Goal: Task Accomplishment & Management: Manage account settings

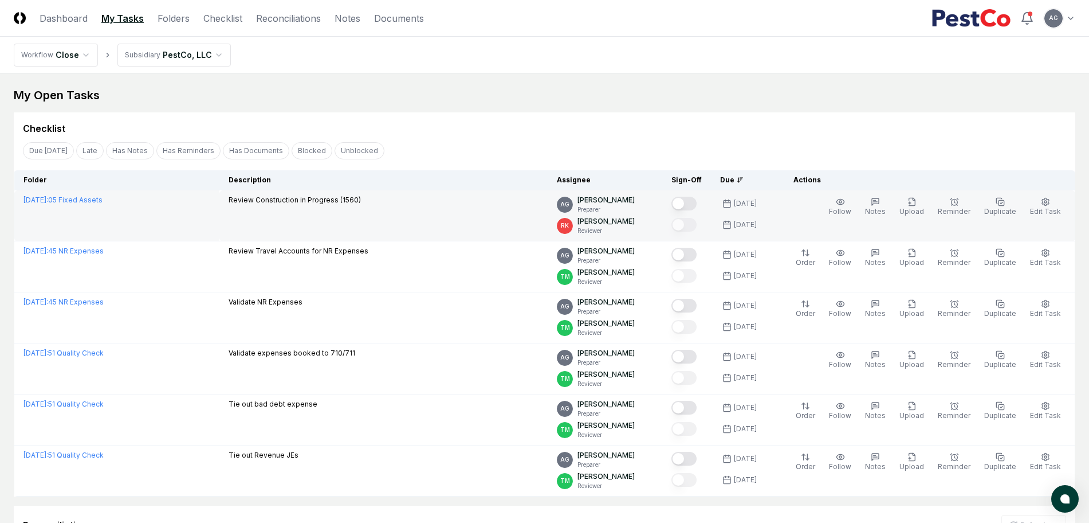
click at [697, 205] on button "Mark complete" at bounding box center [684, 204] width 25 height 14
click at [1047, 205] on icon "button" at bounding box center [1045, 201] width 7 height 7
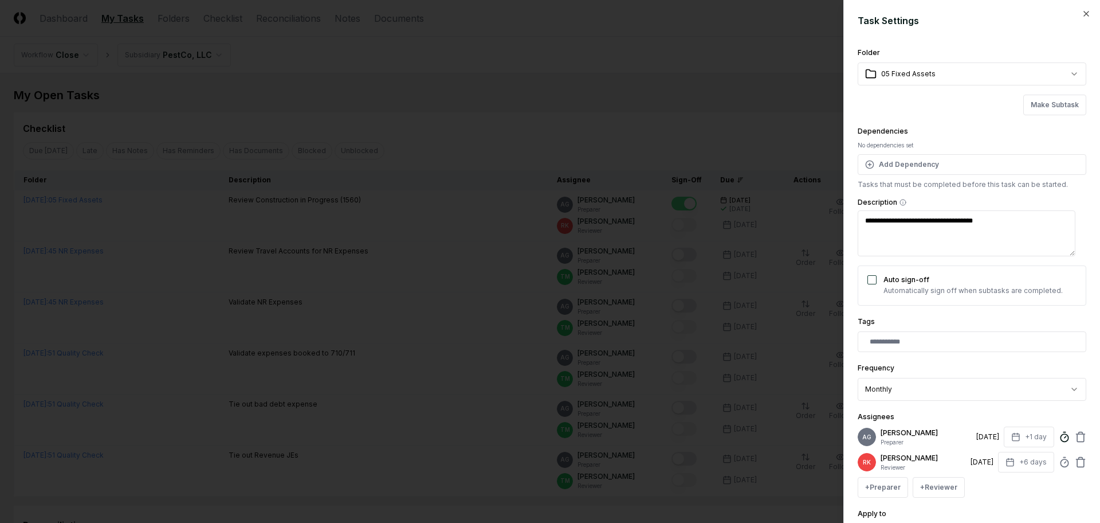
click at [1059, 442] on icon at bounding box center [1064, 436] width 11 height 11
type textarea "*"
type input "******"
click at [1036, 327] on div "Tags" at bounding box center [972, 333] width 229 height 37
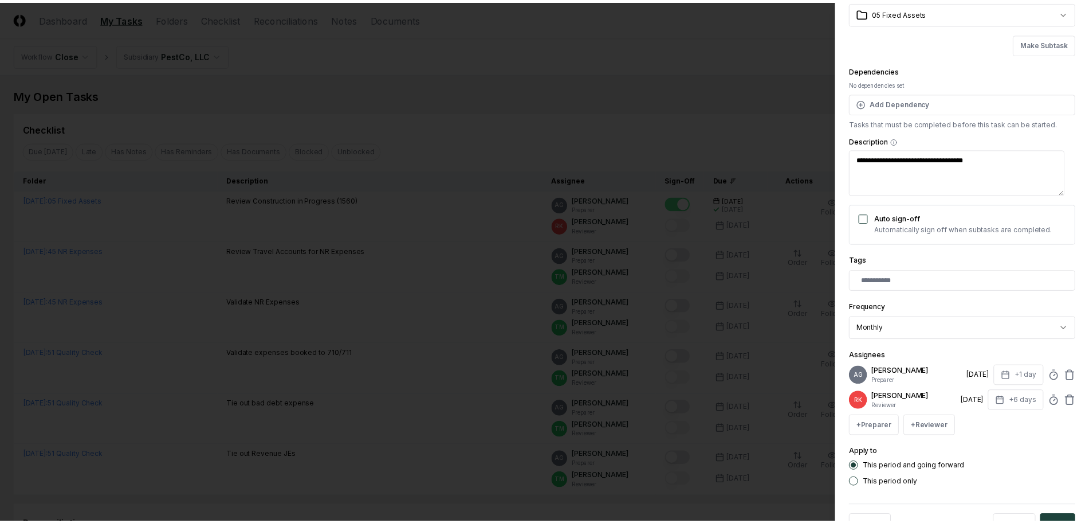
scroll to position [108, 0]
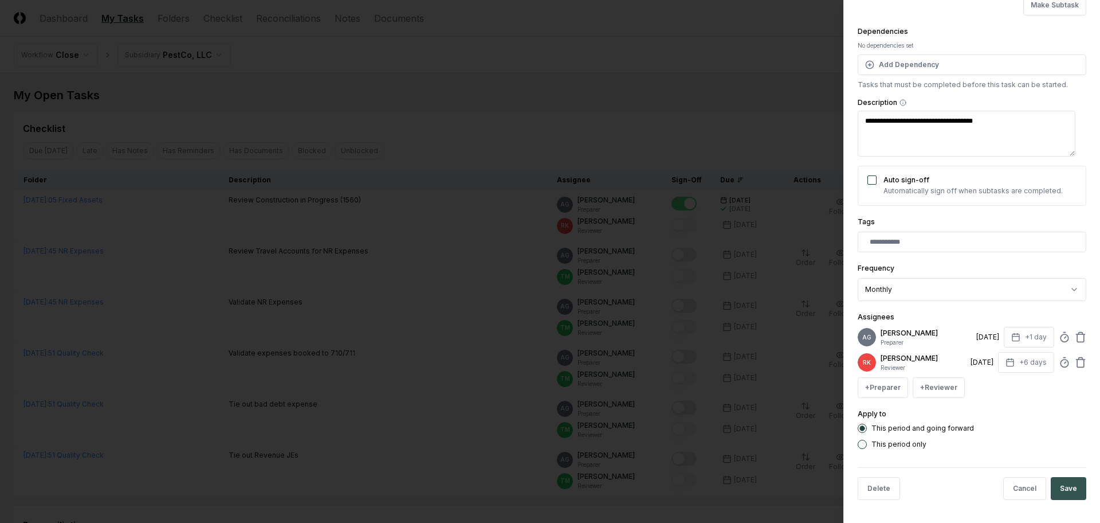
click at [1051, 481] on button "Save" at bounding box center [1069, 488] width 36 height 23
type textarea "*"
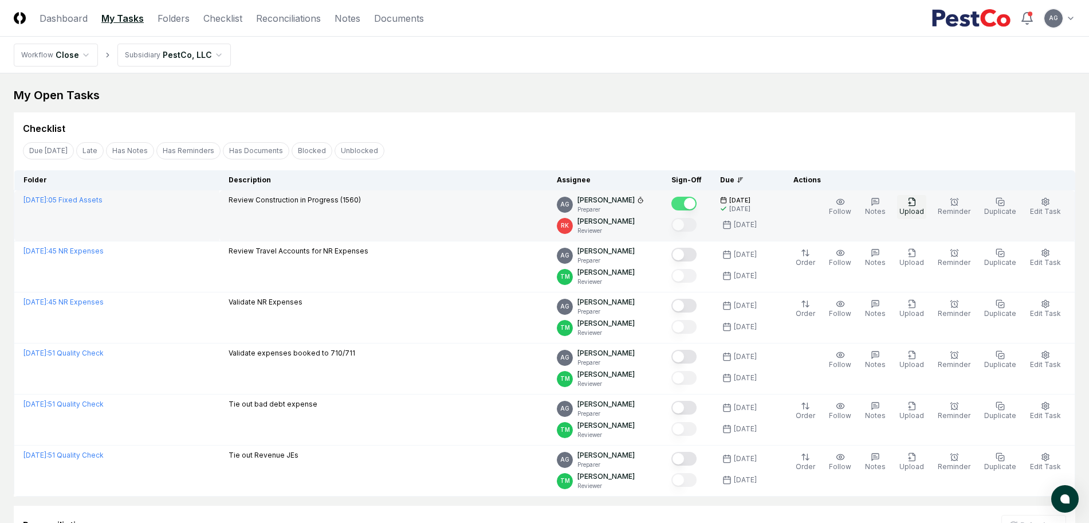
click at [910, 202] on button "Upload" at bounding box center [911, 207] width 29 height 24
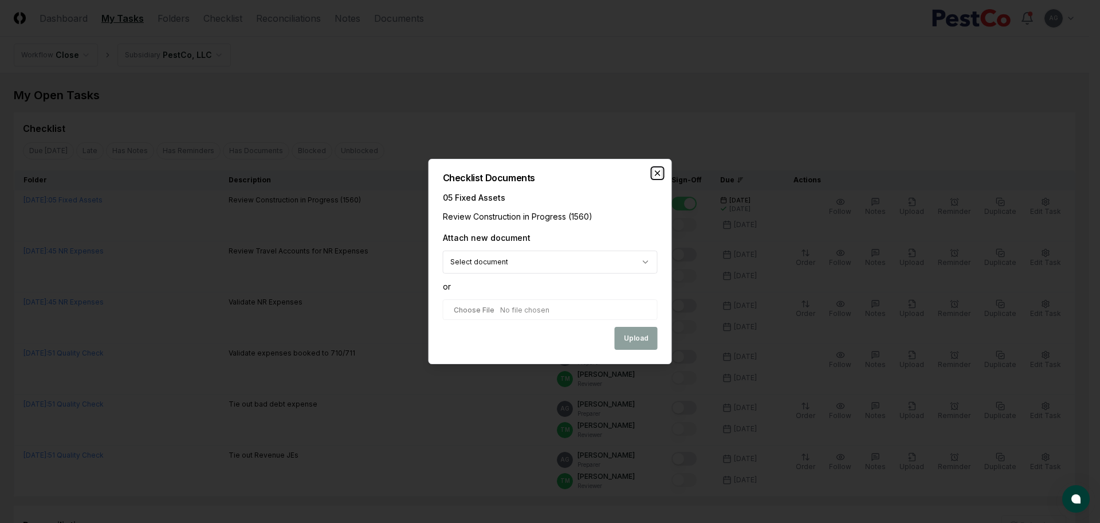
click at [657, 171] on icon "button" at bounding box center [657, 172] width 9 height 9
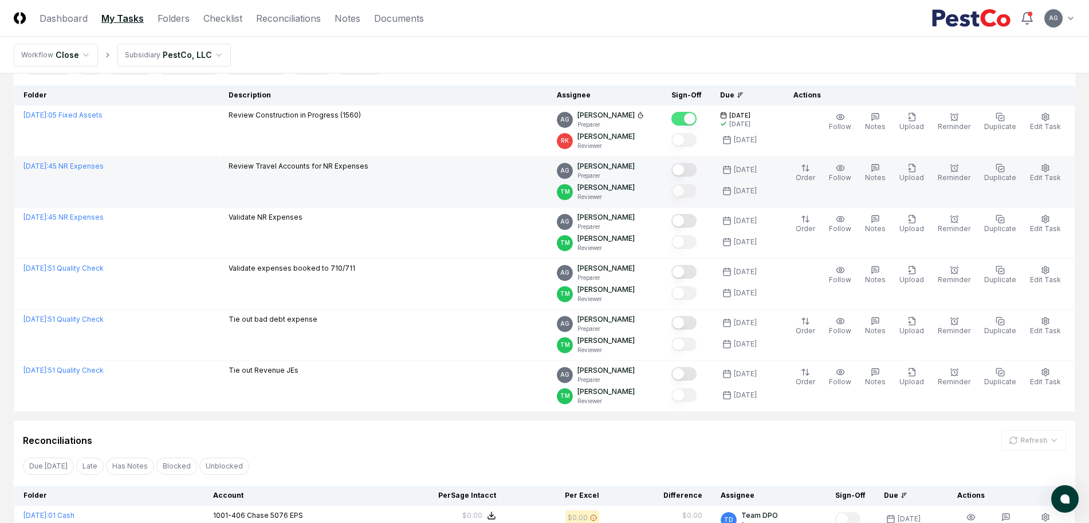
scroll to position [0, 0]
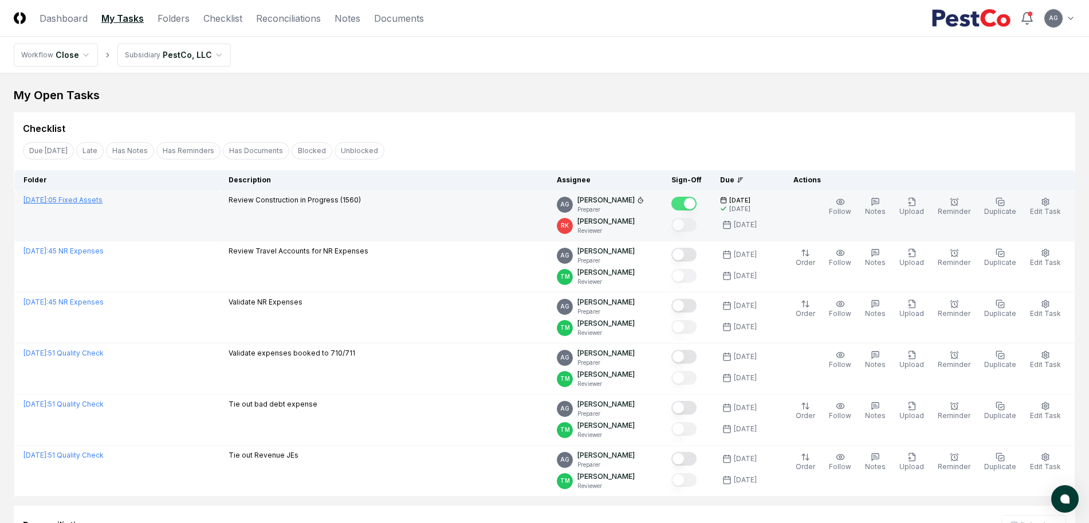
click at [95, 203] on link "[DATE] : 05 Fixed Assets" at bounding box center [62, 199] width 79 height 9
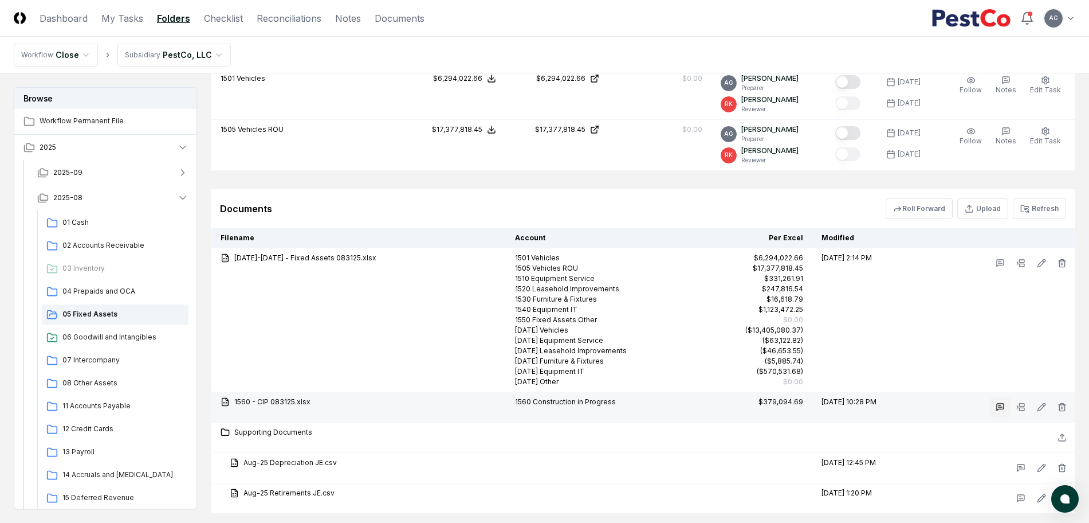
scroll to position [1113, 0]
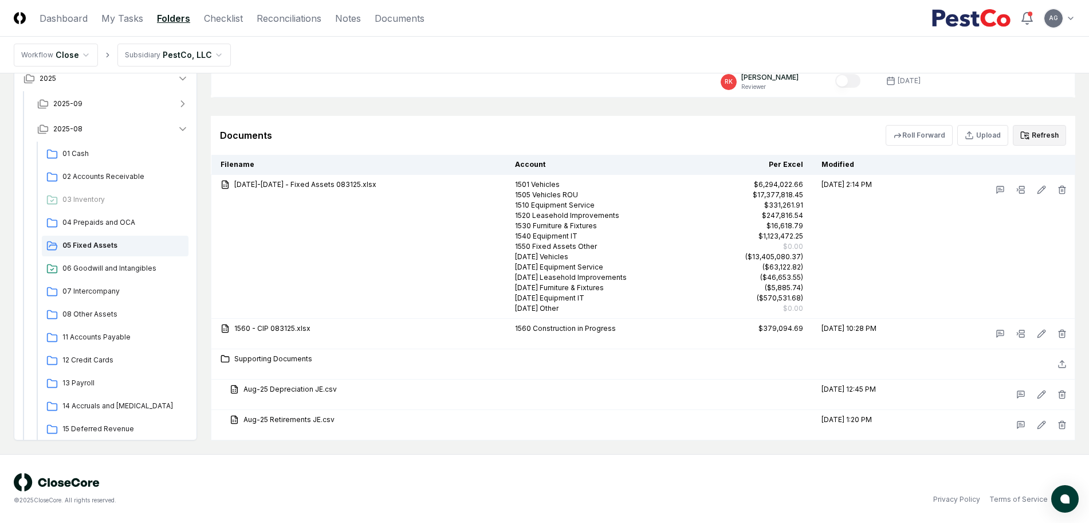
click at [1052, 139] on button "Refresh" at bounding box center [1039, 135] width 53 height 21
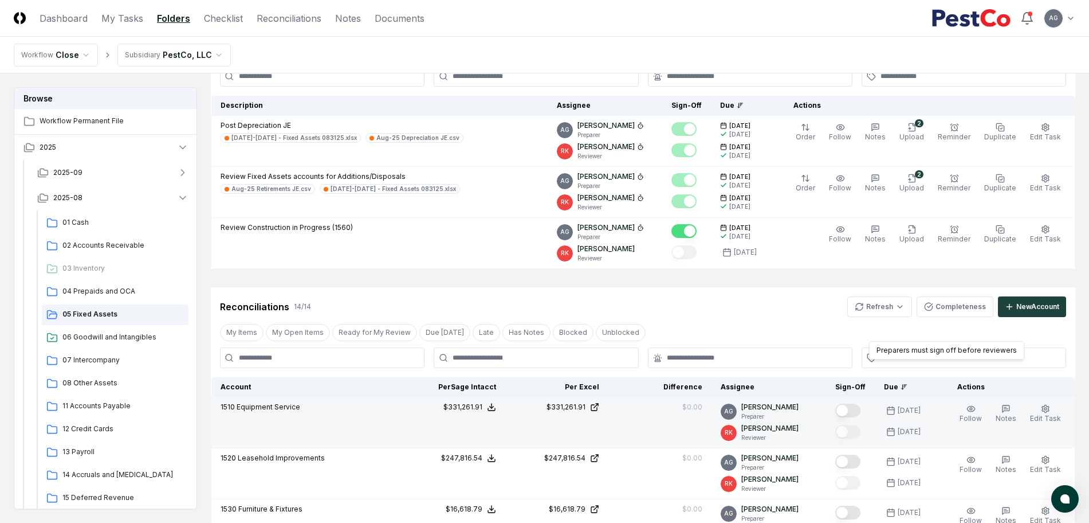
scroll to position [0, 0]
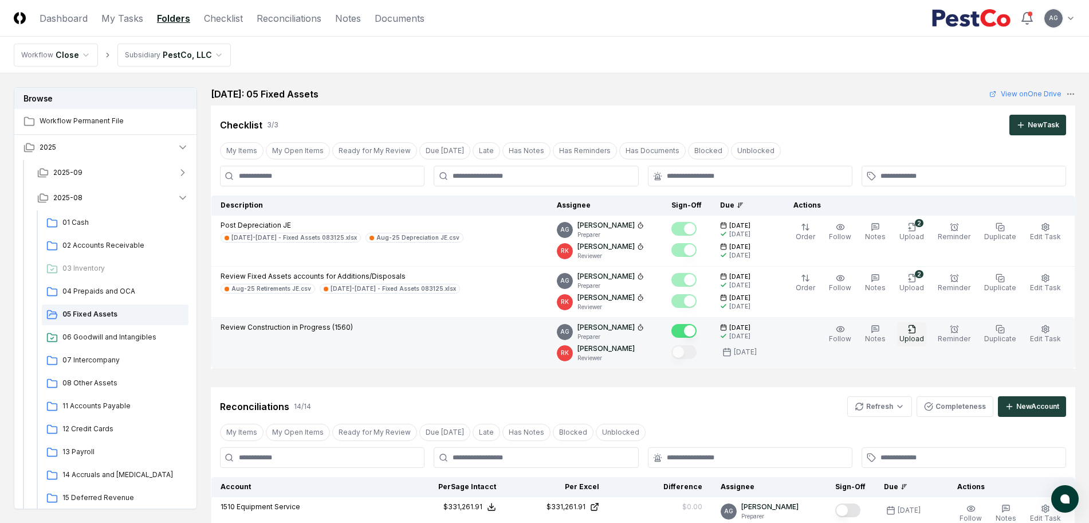
click at [915, 332] on icon "button" at bounding box center [912, 328] width 6 height 7
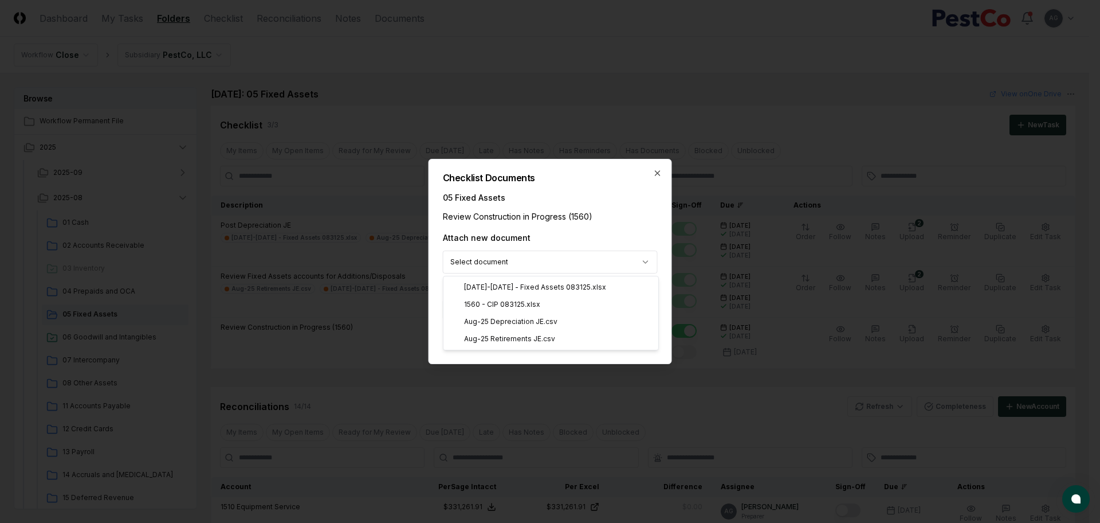
select select "**********"
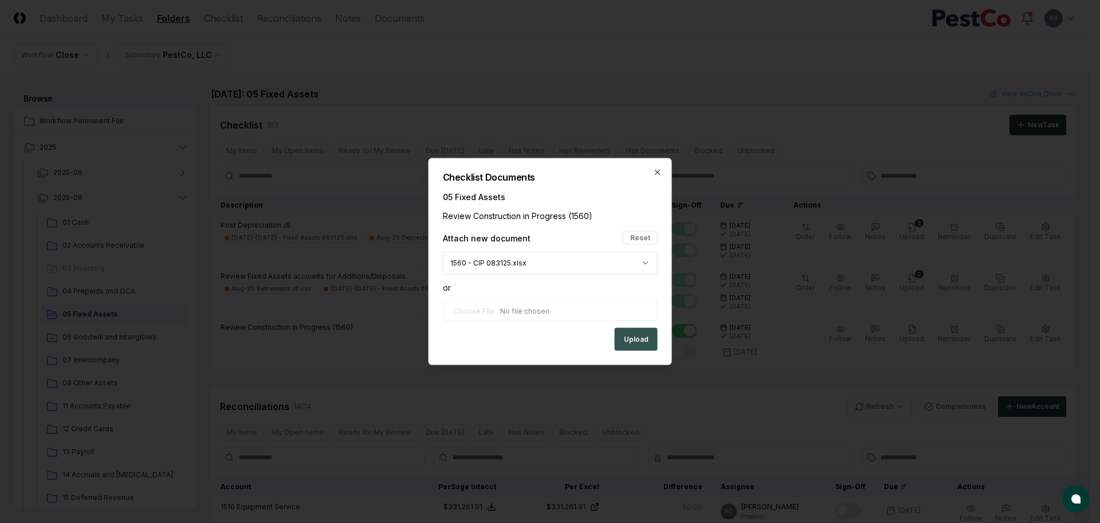
click at [633, 341] on button "Upload" at bounding box center [636, 339] width 43 height 23
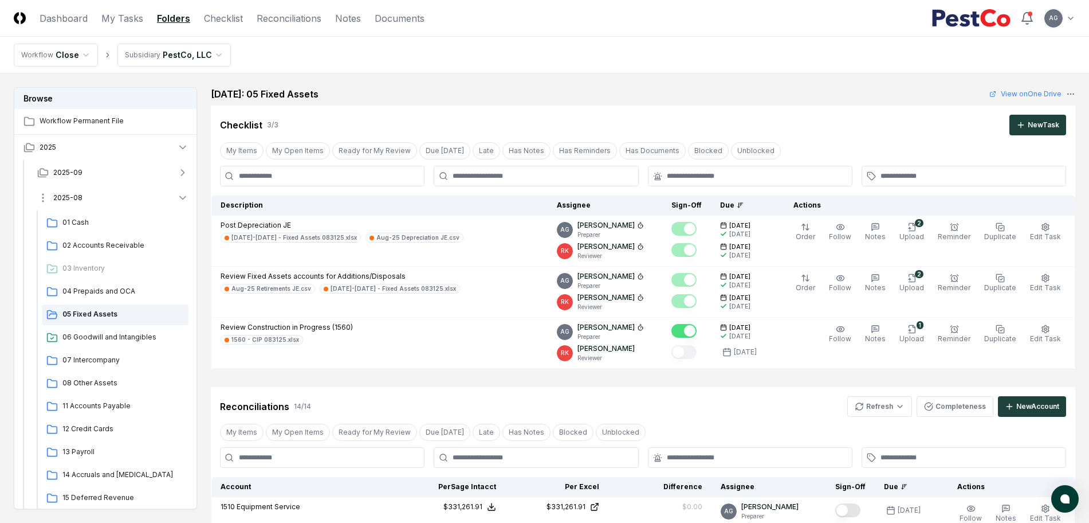
click at [75, 194] on span "2025-08" at bounding box center [67, 198] width 29 height 10
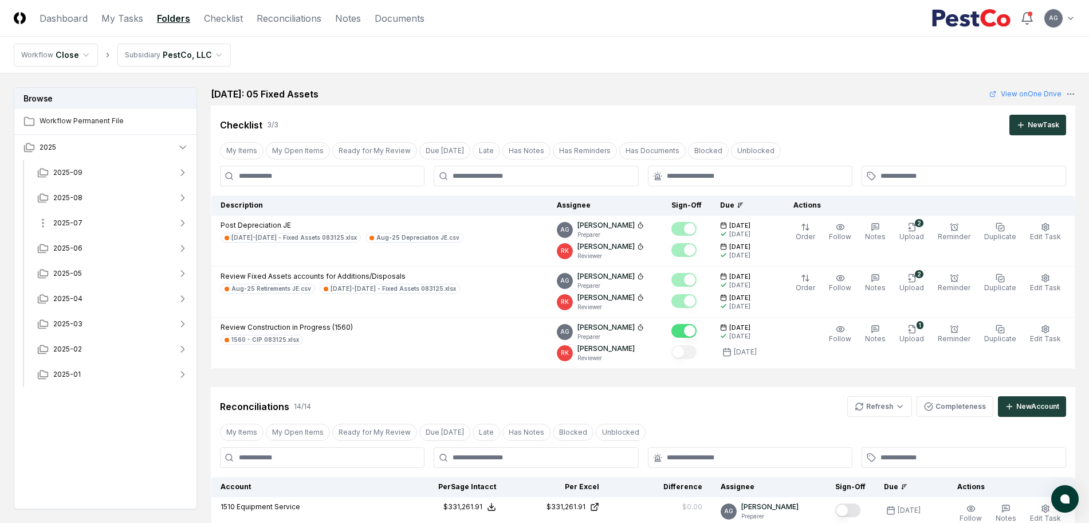
click at [98, 227] on button "2025-07" at bounding box center [113, 222] width 170 height 25
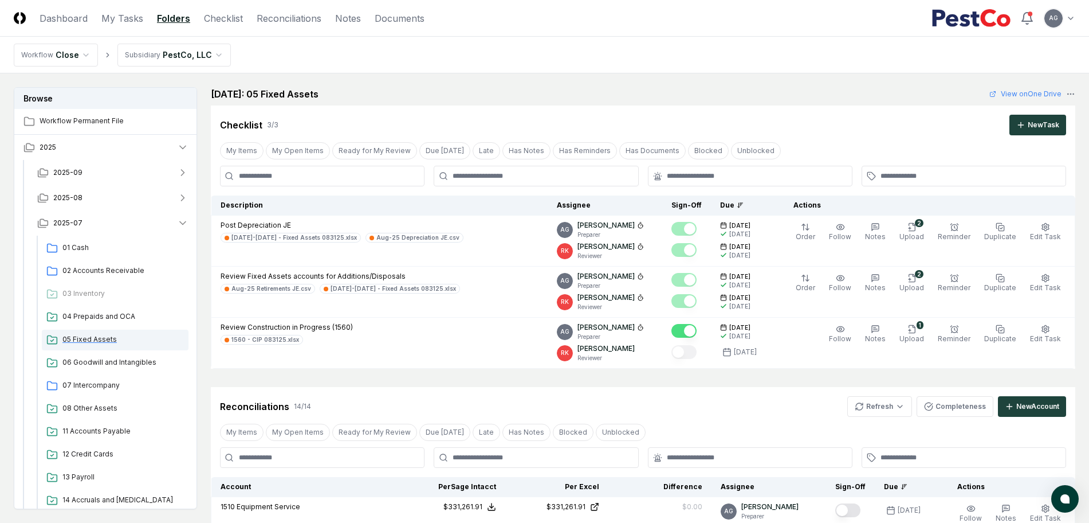
click at [121, 339] on span "05 Fixed Assets" at bounding box center [122, 339] width 121 height 10
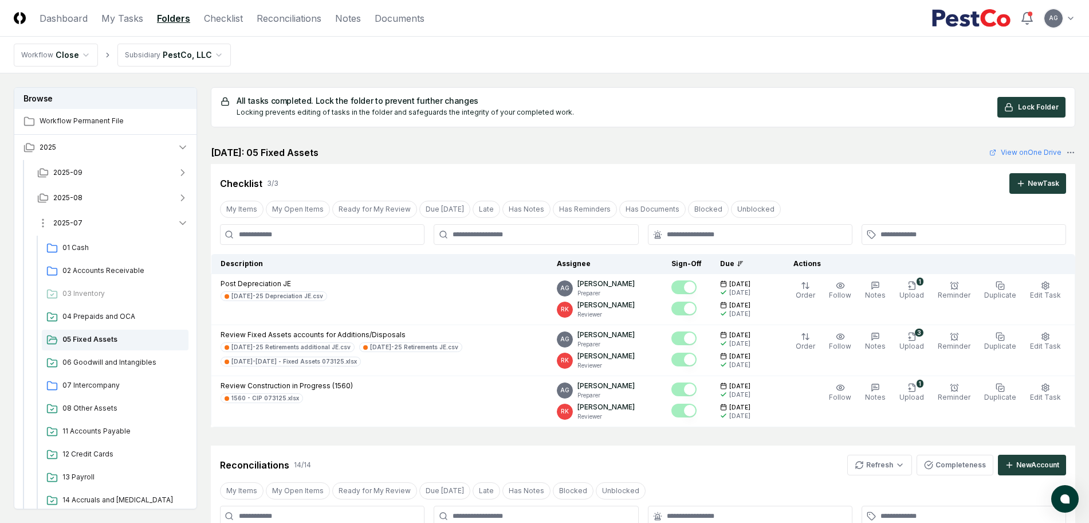
click at [69, 221] on span "2025-07" at bounding box center [67, 223] width 29 height 10
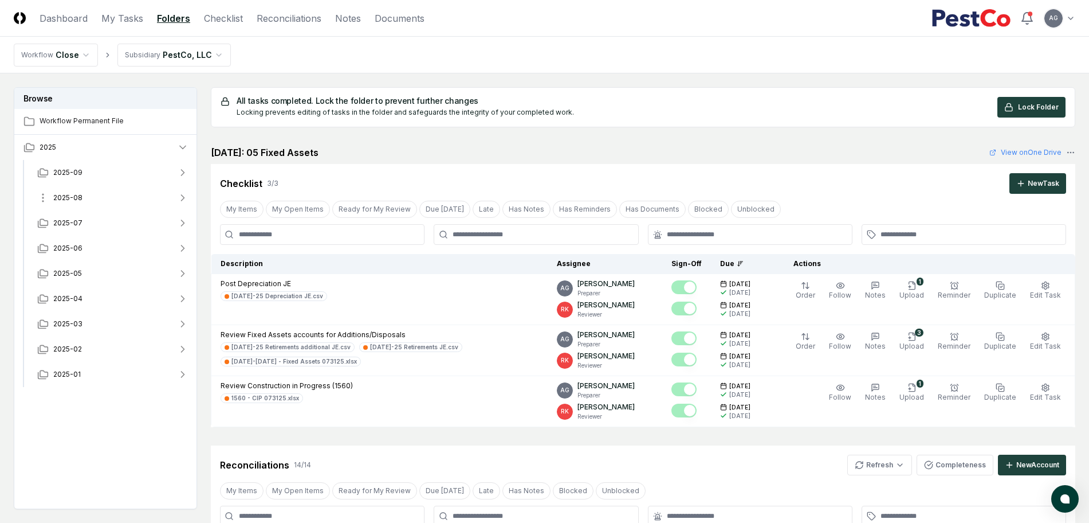
click at [76, 193] on span "2025-08" at bounding box center [67, 198] width 29 height 10
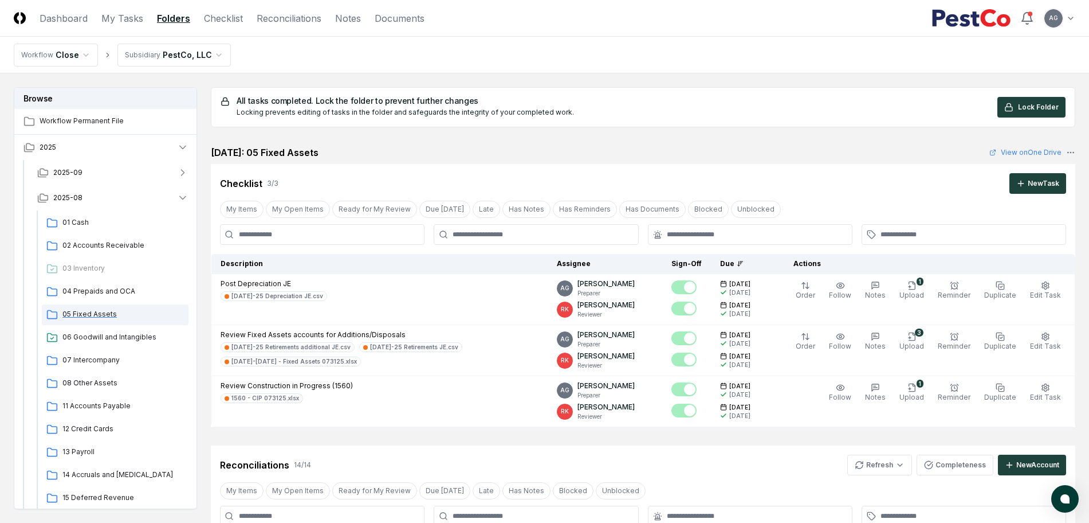
click at [96, 304] on div "05 Fixed Assets" at bounding box center [115, 314] width 147 height 21
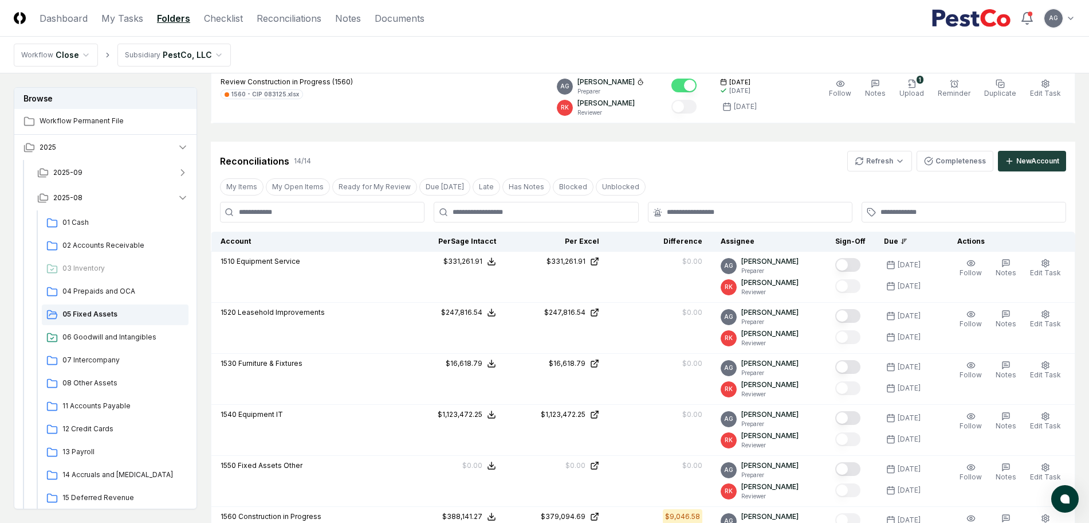
scroll to position [143, 0]
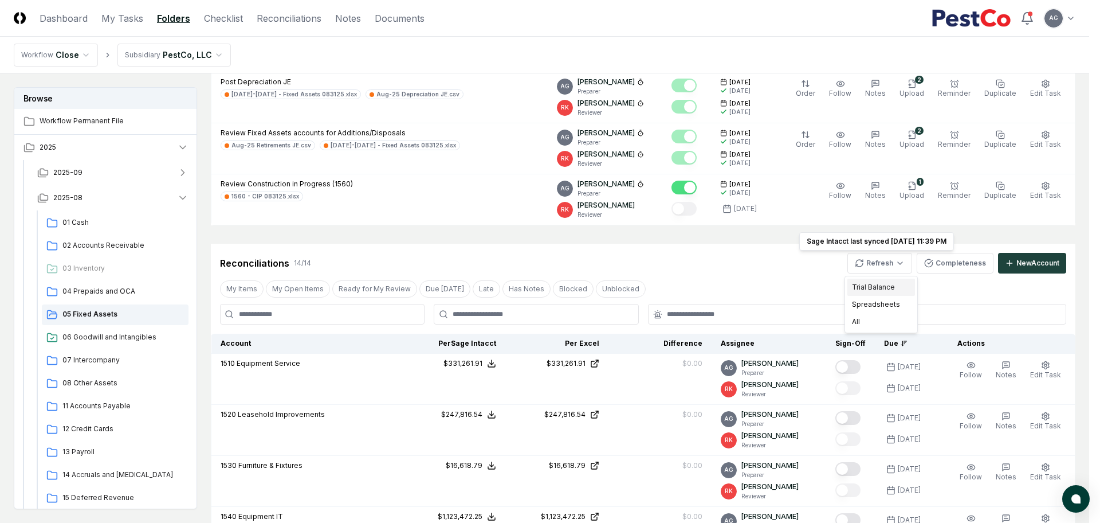
click at [871, 281] on div "Trial Balance" at bounding box center [882, 287] width 68 height 17
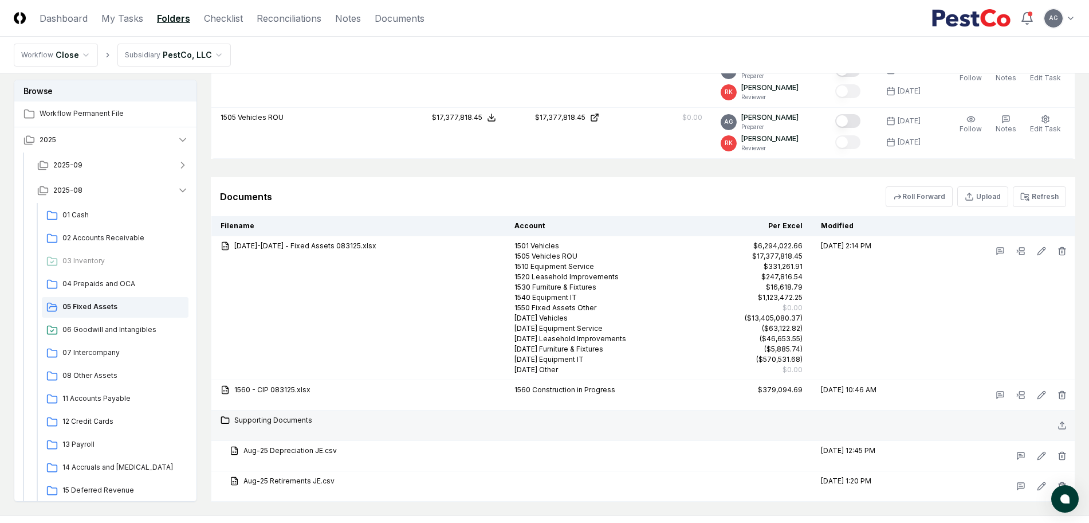
scroll to position [1113, 0]
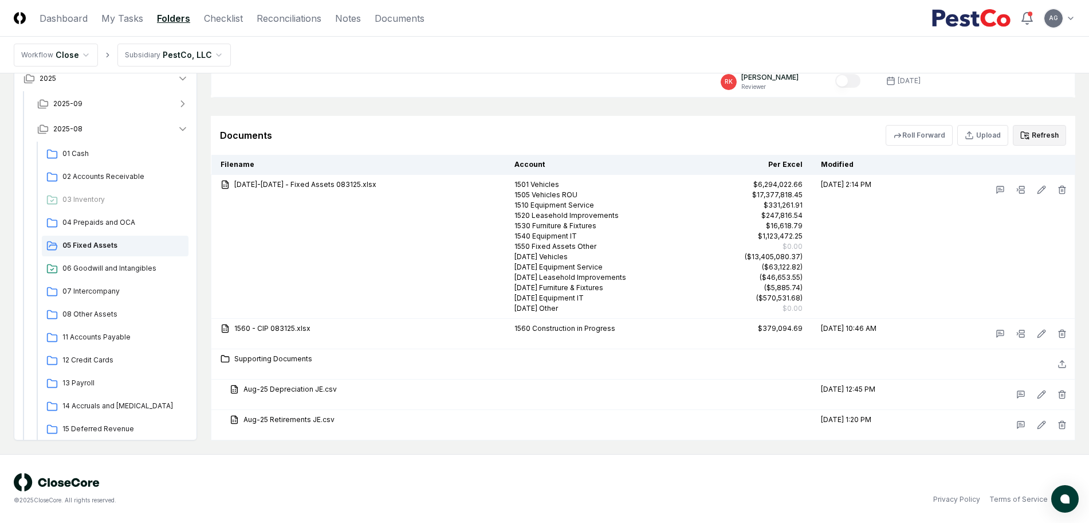
click at [1042, 127] on button "Refresh" at bounding box center [1039, 135] width 53 height 21
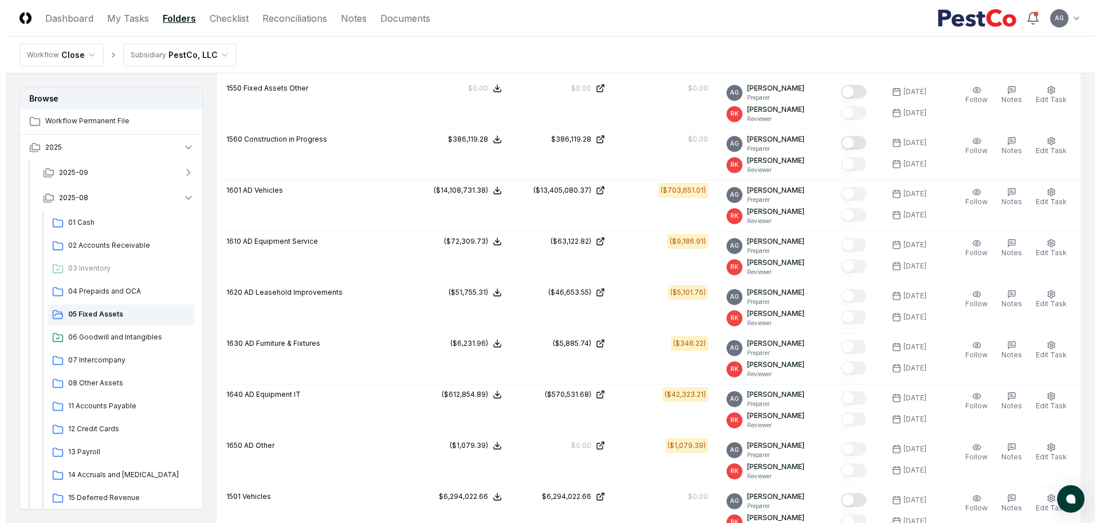
scroll to position [540, 0]
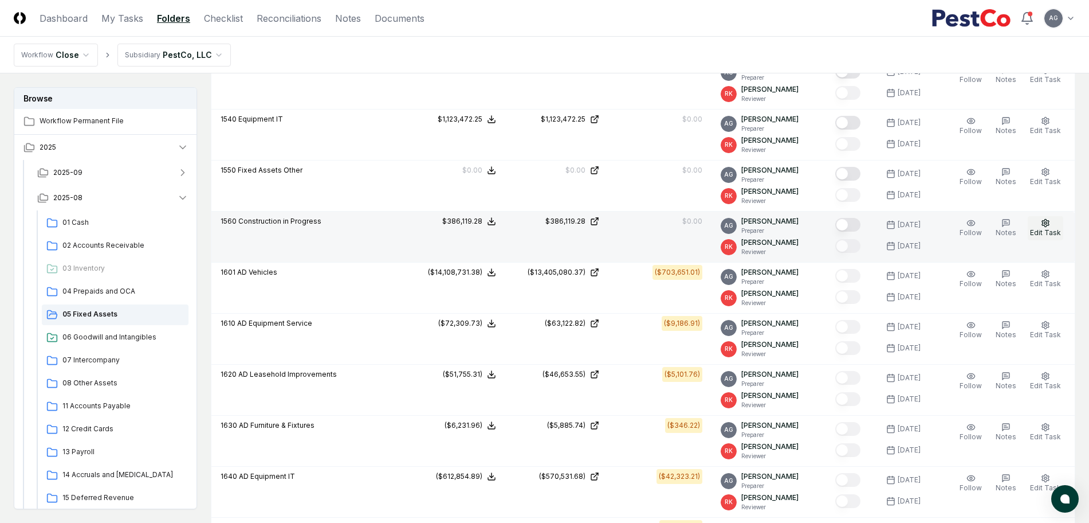
click at [1049, 229] on span "Edit Task" at bounding box center [1045, 232] width 31 height 9
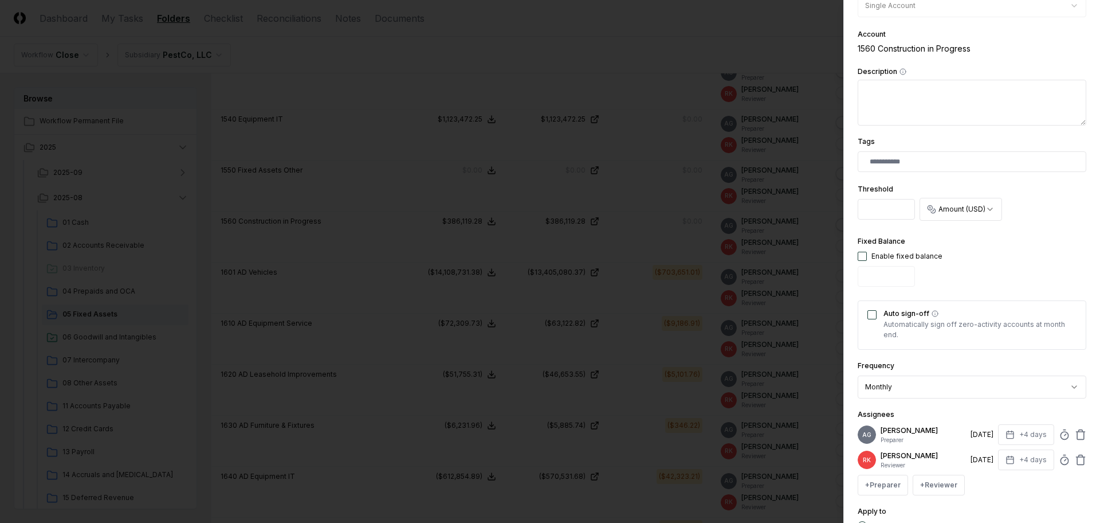
scroll to position [287, 0]
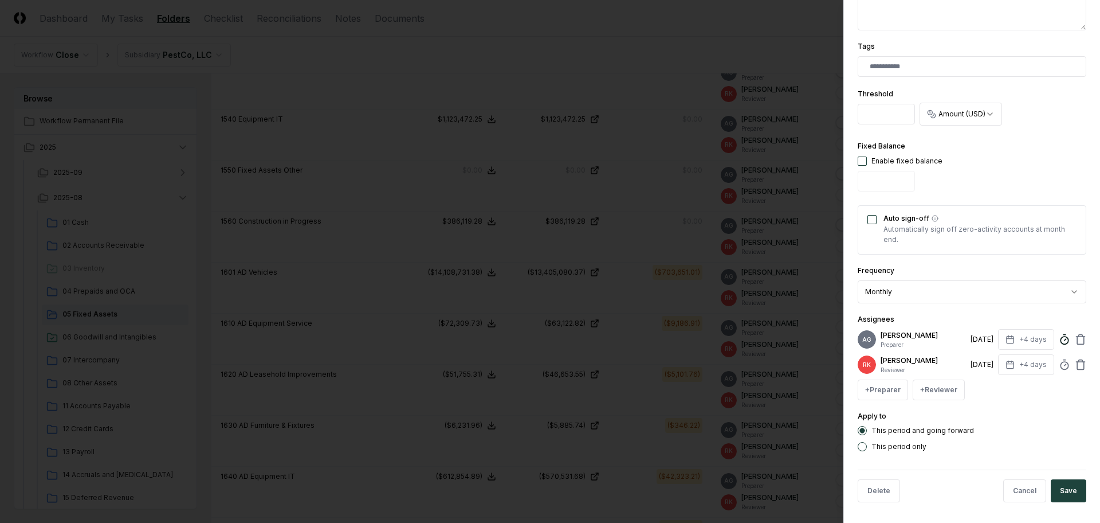
click at [1059, 339] on icon at bounding box center [1064, 339] width 11 height 11
type input "******"
click at [1052, 497] on button "Save" at bounding box center [1069, 490] width 36 height 23
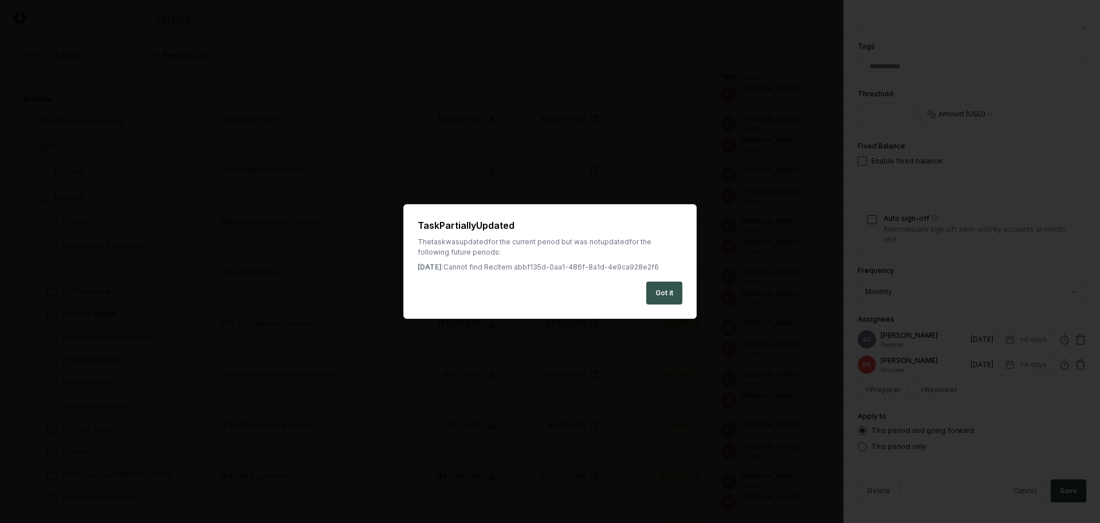
click at [664, 295] on button "Got it" at bounding box center [664, 292] width 36 height 23
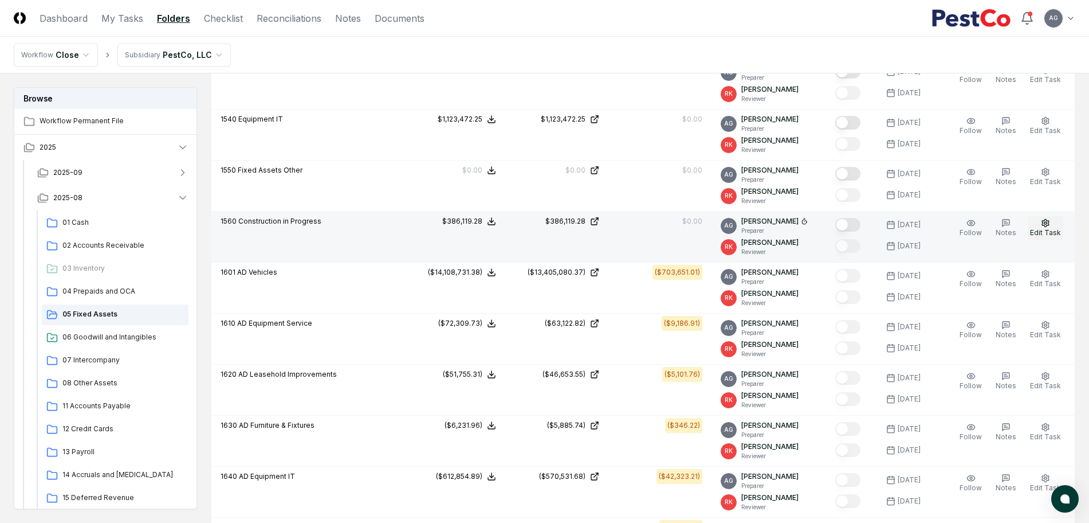
click at [1047, 227] on button "Edit Task" at bounding box center [1046, 228] width 36 height 24
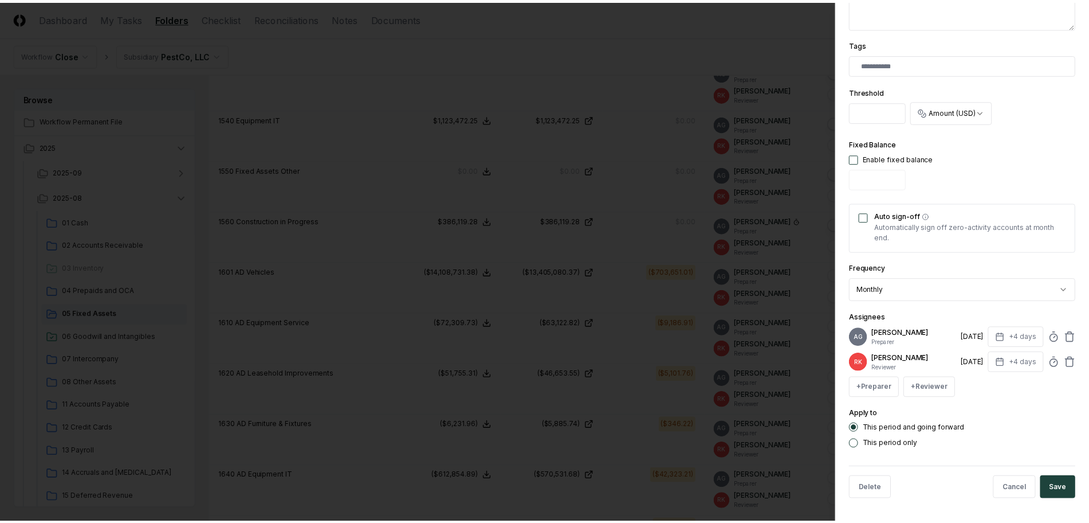
scroll to position [297, 0]
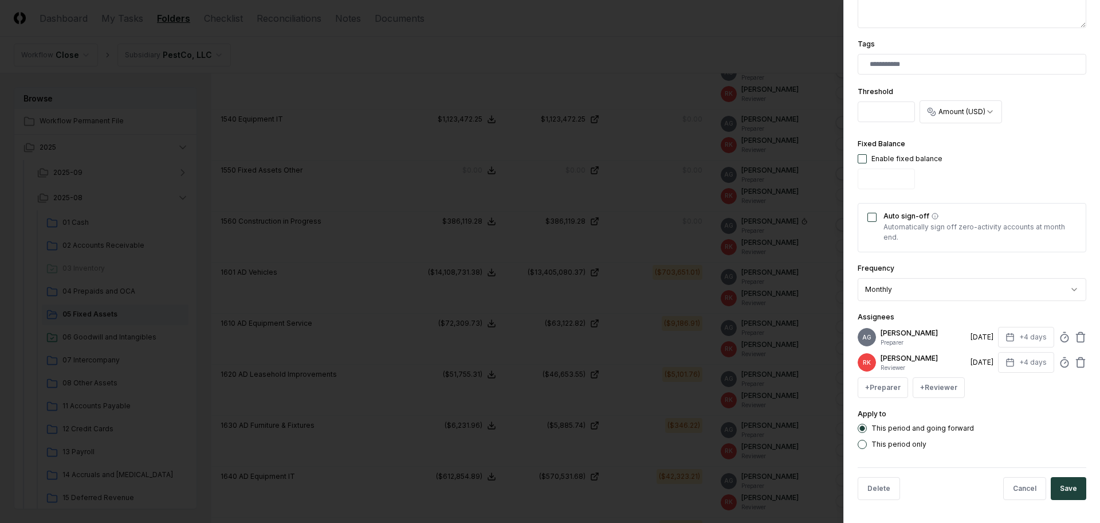
click at [743, 32] on div at bounding box center [550, 261] width 1100 height 523
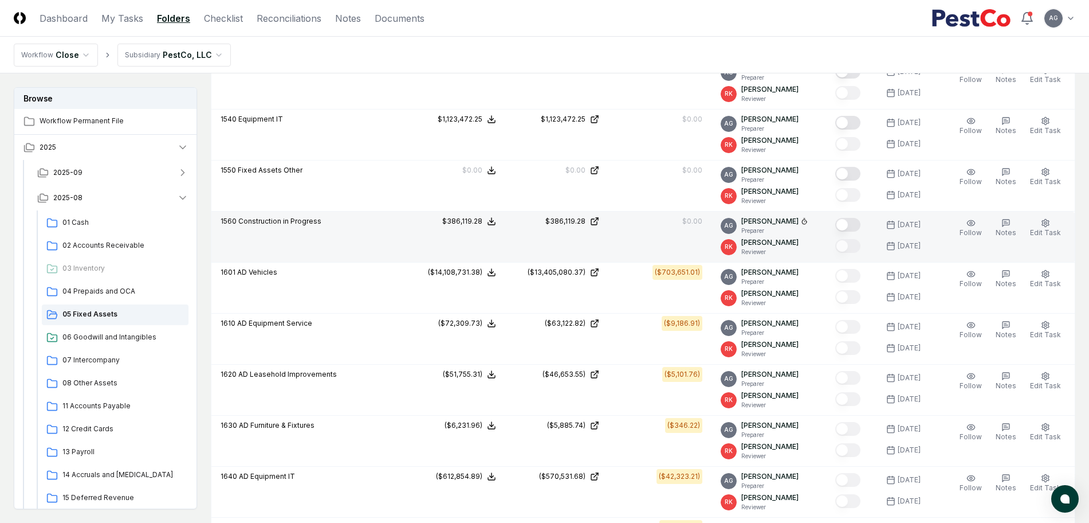
click at [860, 225] on button "Mark complete" at bounding box center [848, 225] width 25 height 14
click at [119, 17] on link "My Tasks" at bounding box center [122, 18] width 42 height 14
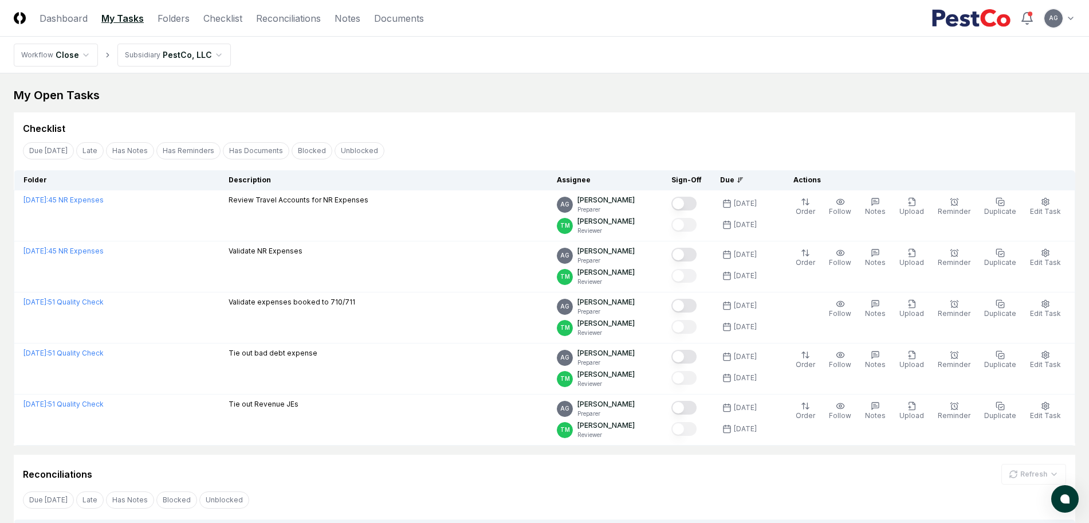
click at [625, 64] on nav "Workflow Close Subsidiary PestCo, LLC" at bounding box center [544, 55] width 1089 height 37
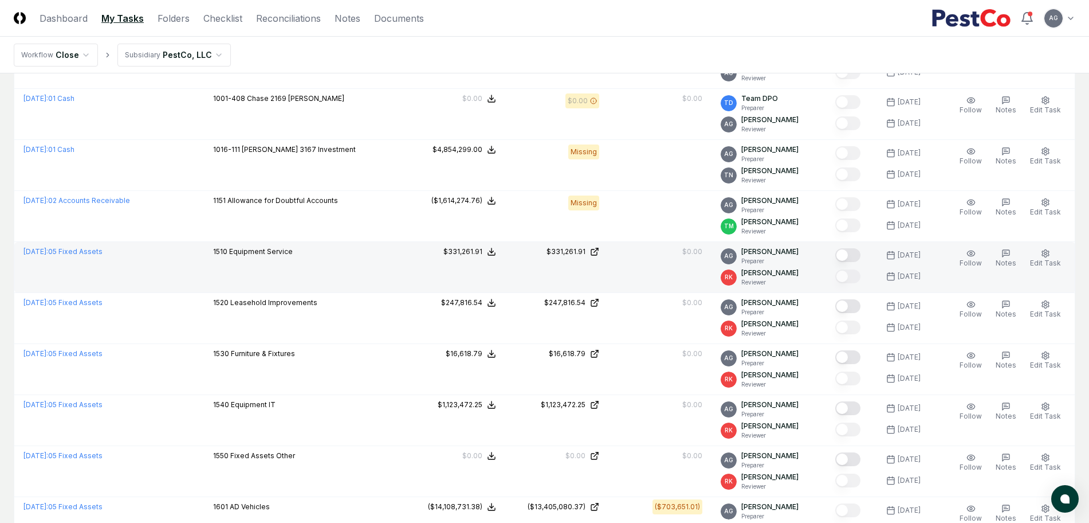
scroll to position [573, 0]
